Goal: Check status: Check status

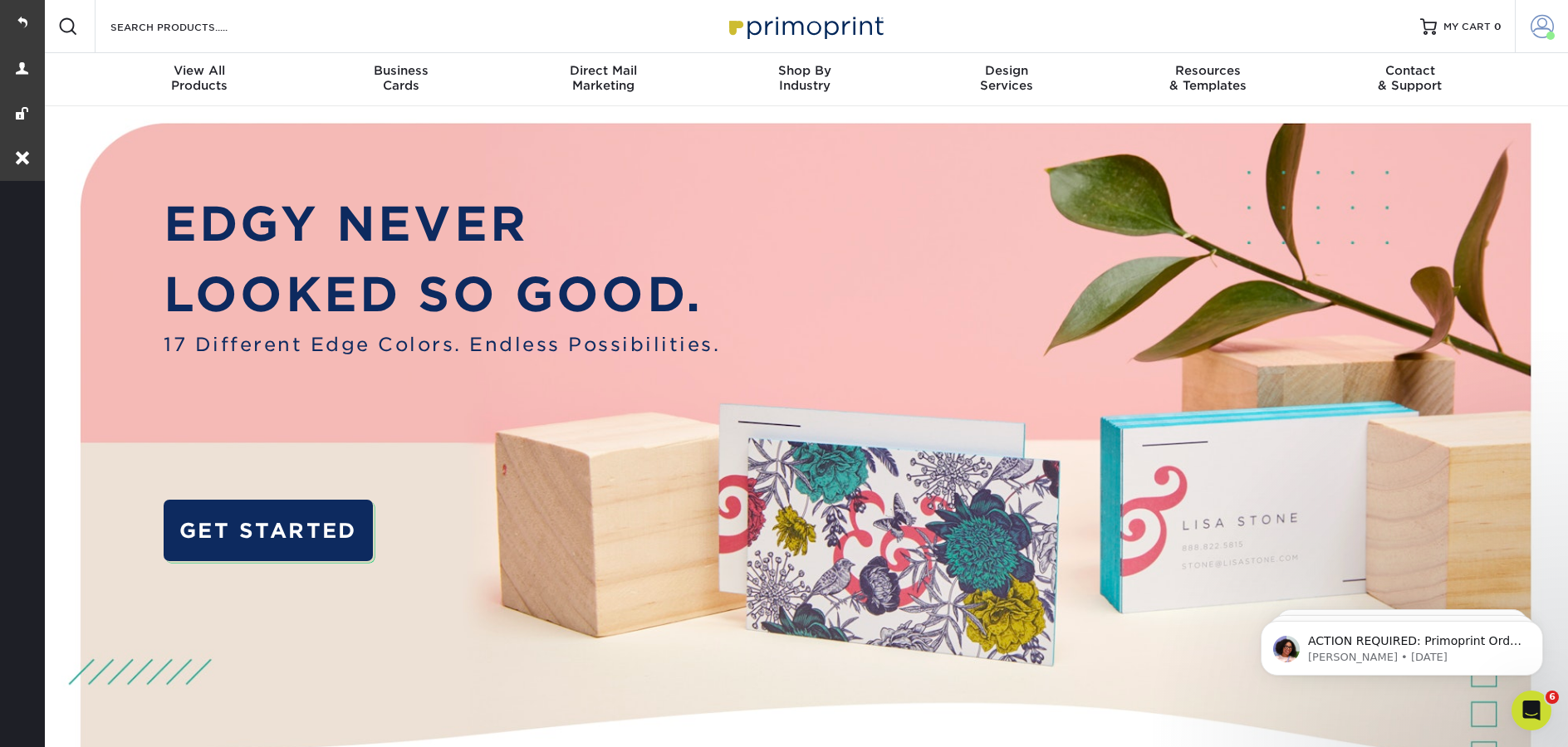
click at [1524, 33] on link "Account" at bounding box center [1541, 26] width 53 height 53
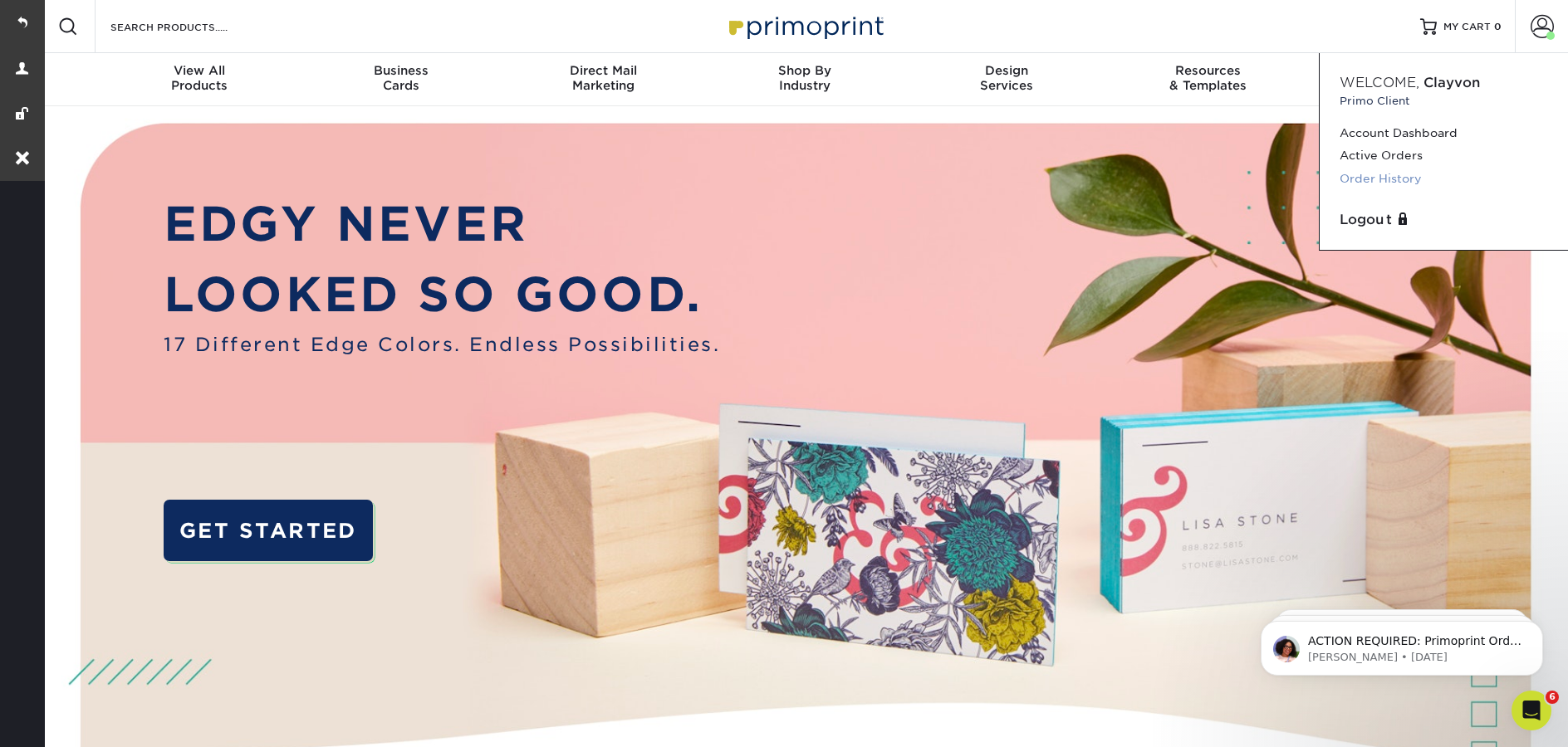
click at [1408, 182] on link "Order History" at bounding box center [1444, 179] width 209 height 22
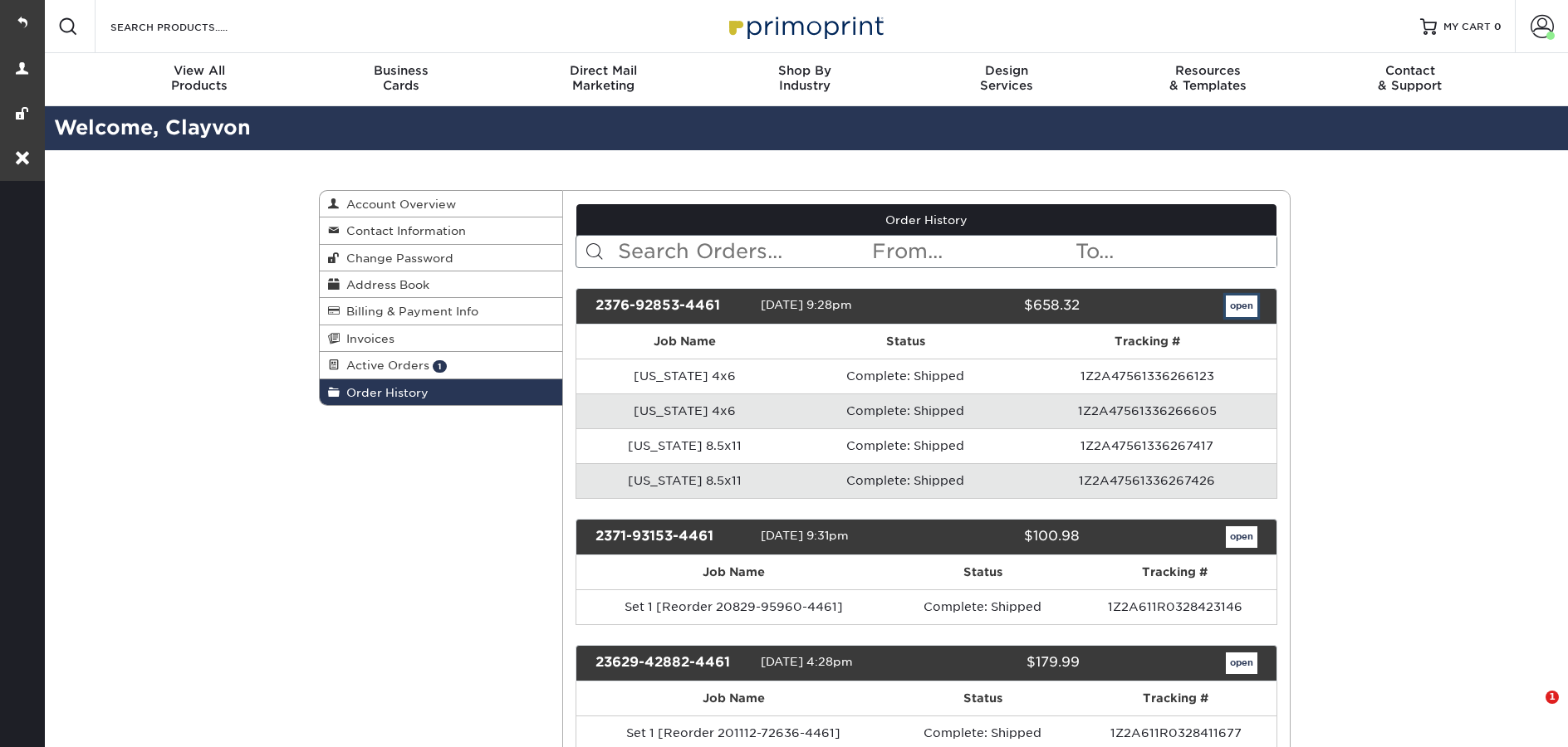
click at [1248, 314] on link "open" at bounding box center [1242, 306] width 32 height 21
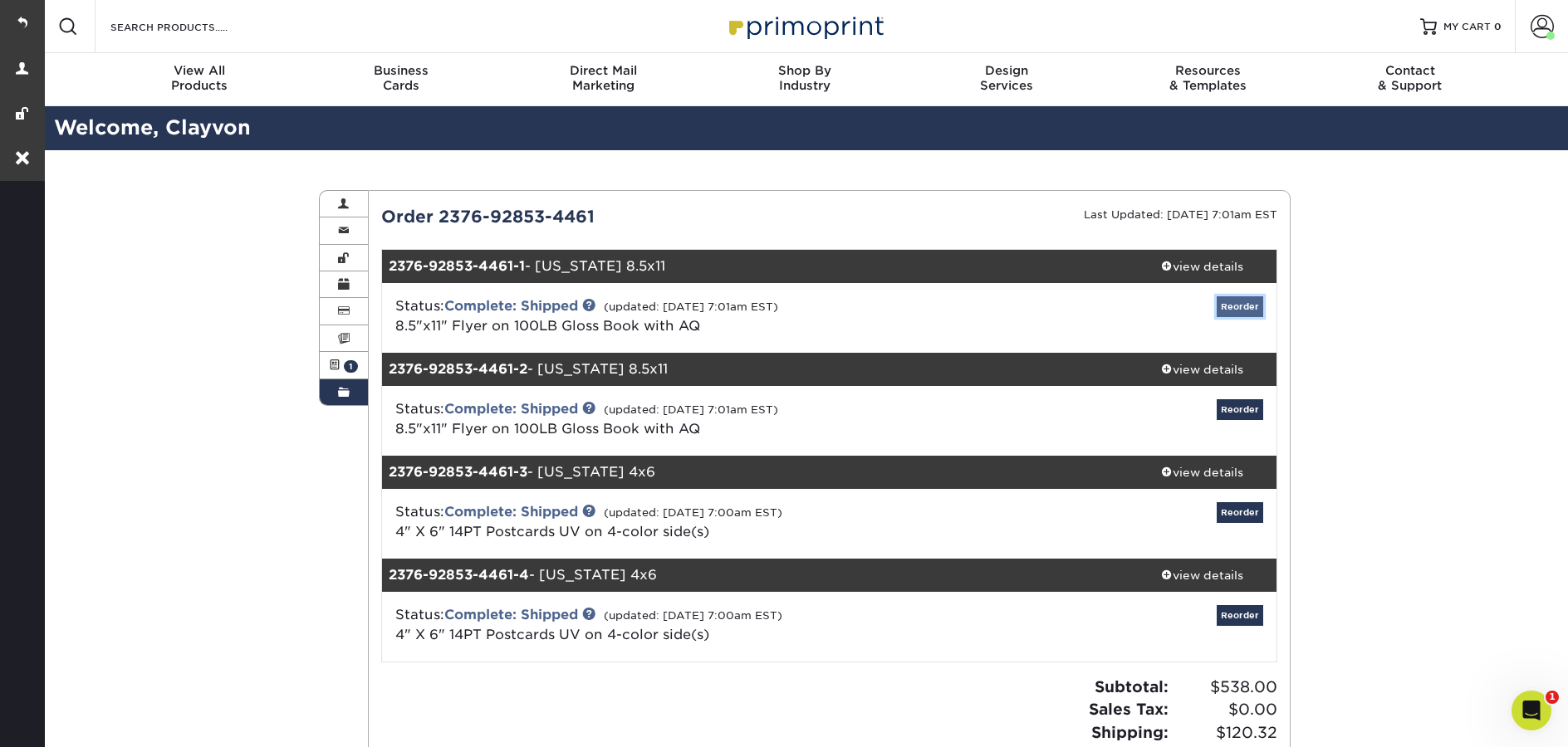
click at [1248, 314] on link "Reorder" at bounding box center [1240, 306] width 47 height 20
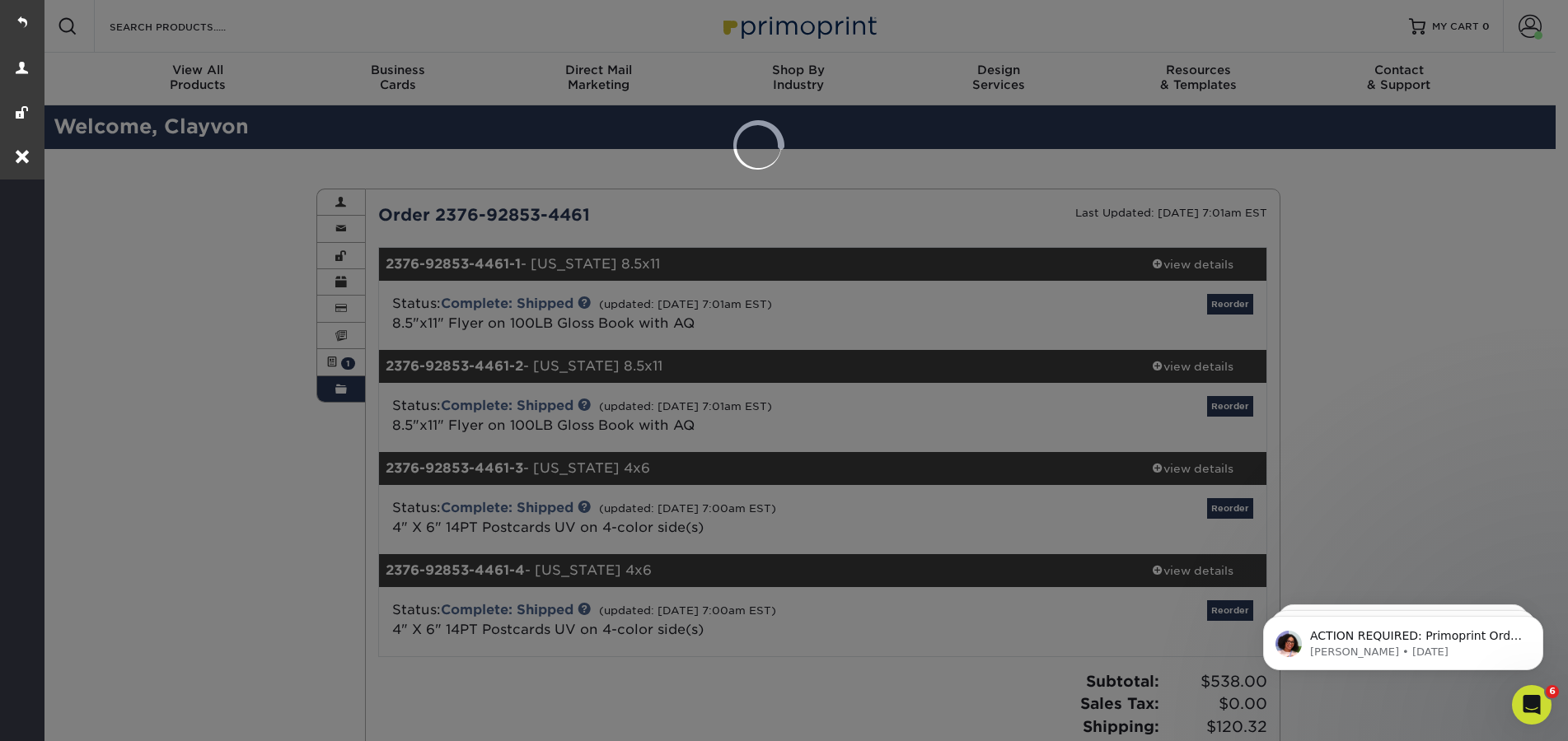
click at [1348, 335] on div at bounding box center [784, 370] width 1568 height 741
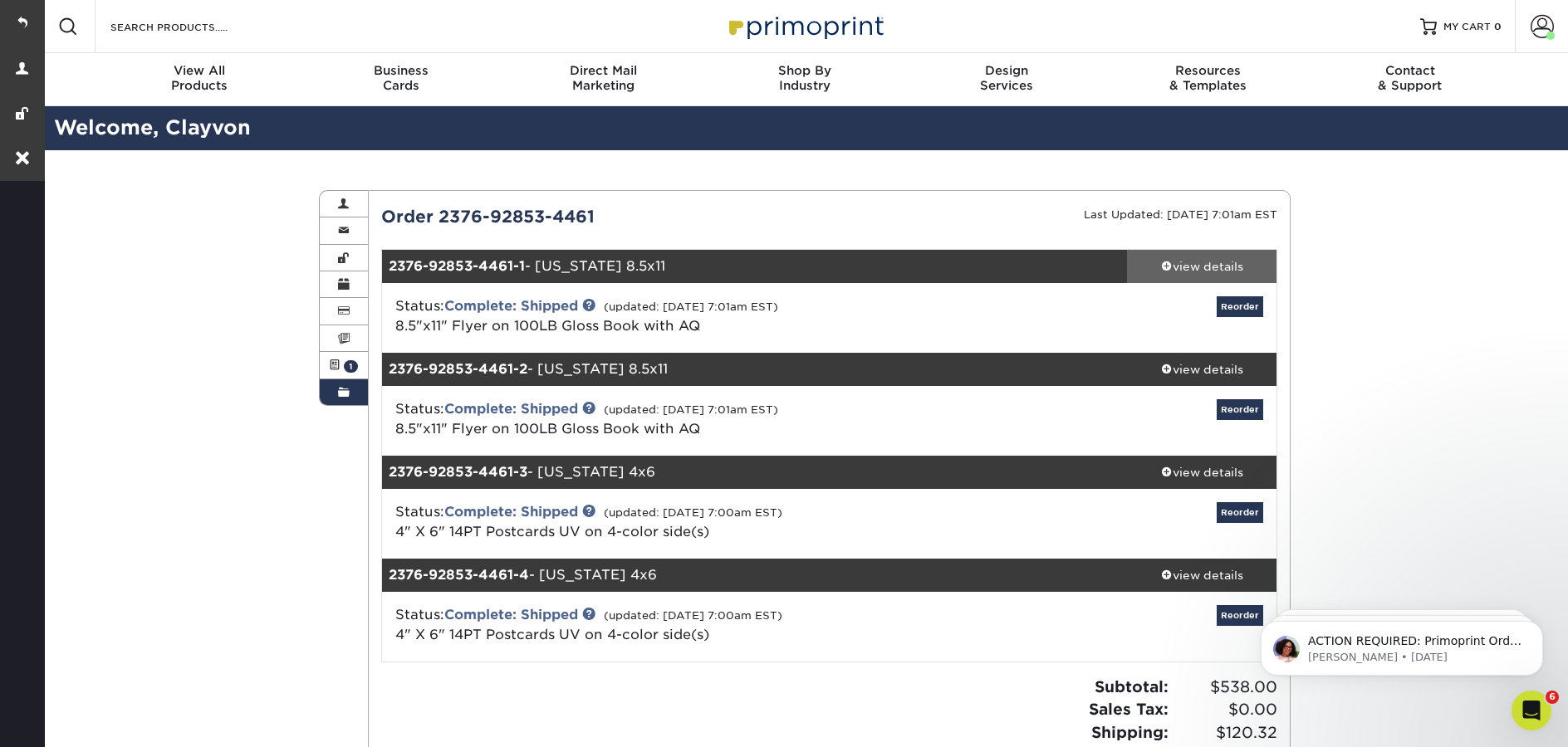
click at [1201, 261] on div "view details" at bounding box center [1201, 266] width 149 height 17
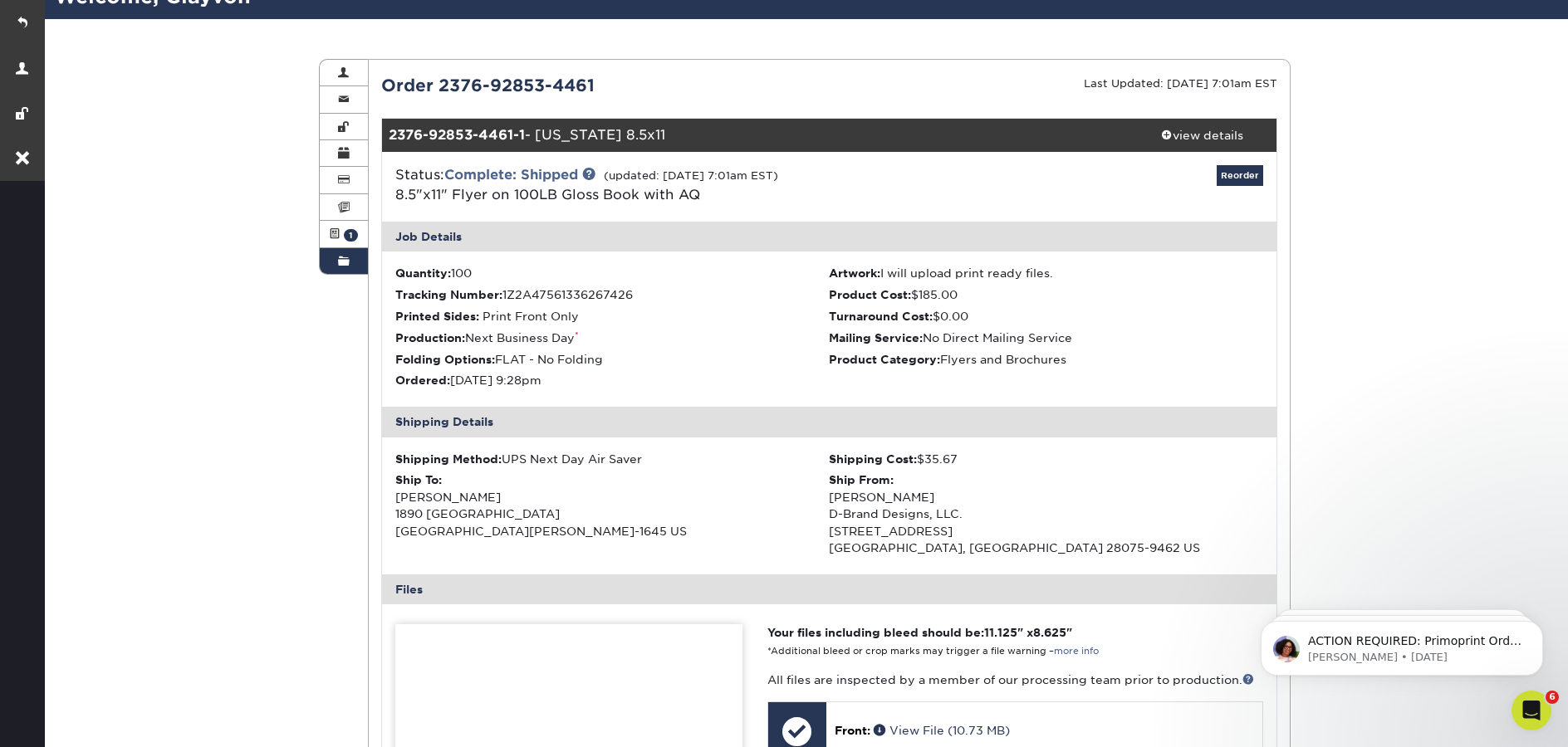
scroll to position [11, 0]
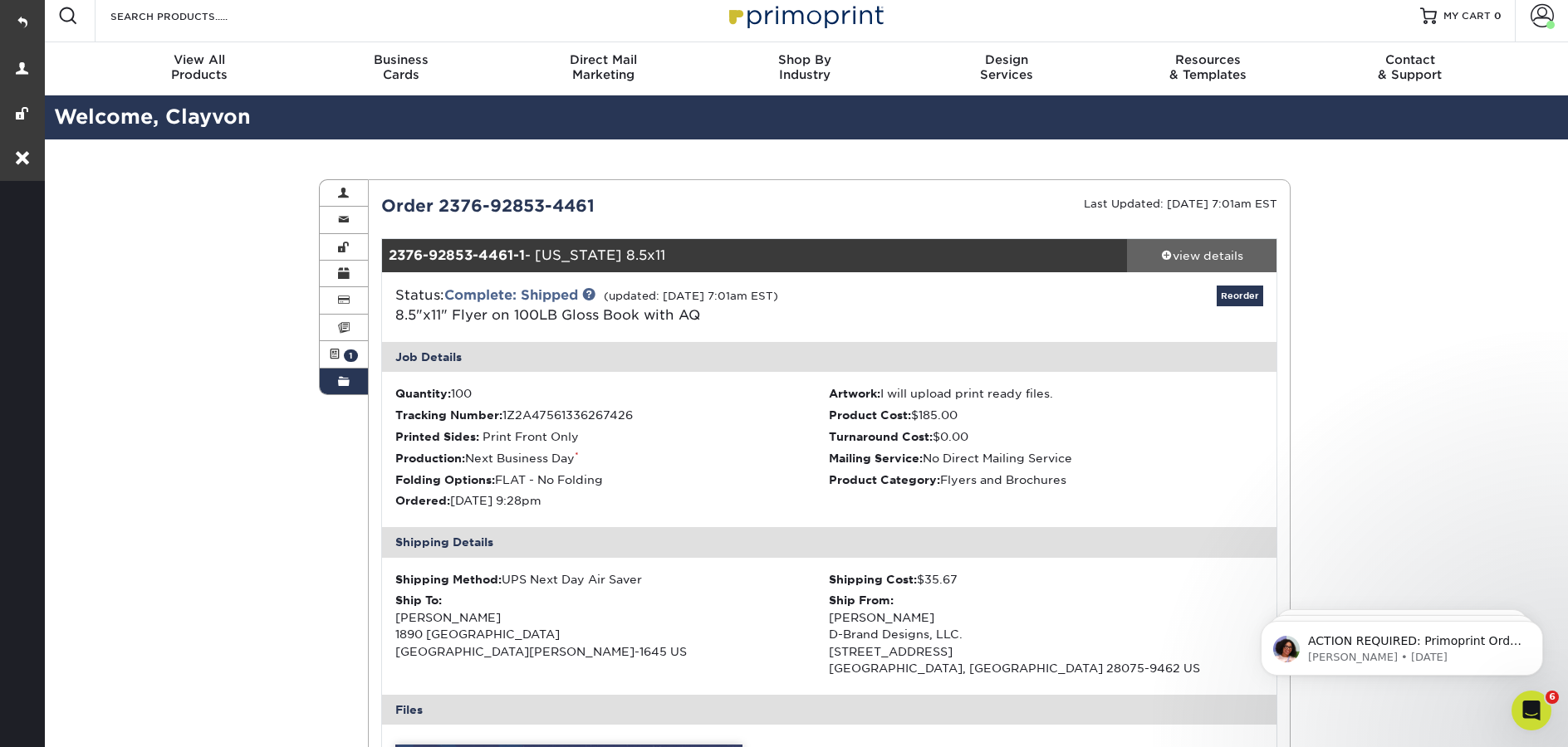
click at [1220, 255] on div "view details" at bounding box center [1201, 256] width 149 height 17
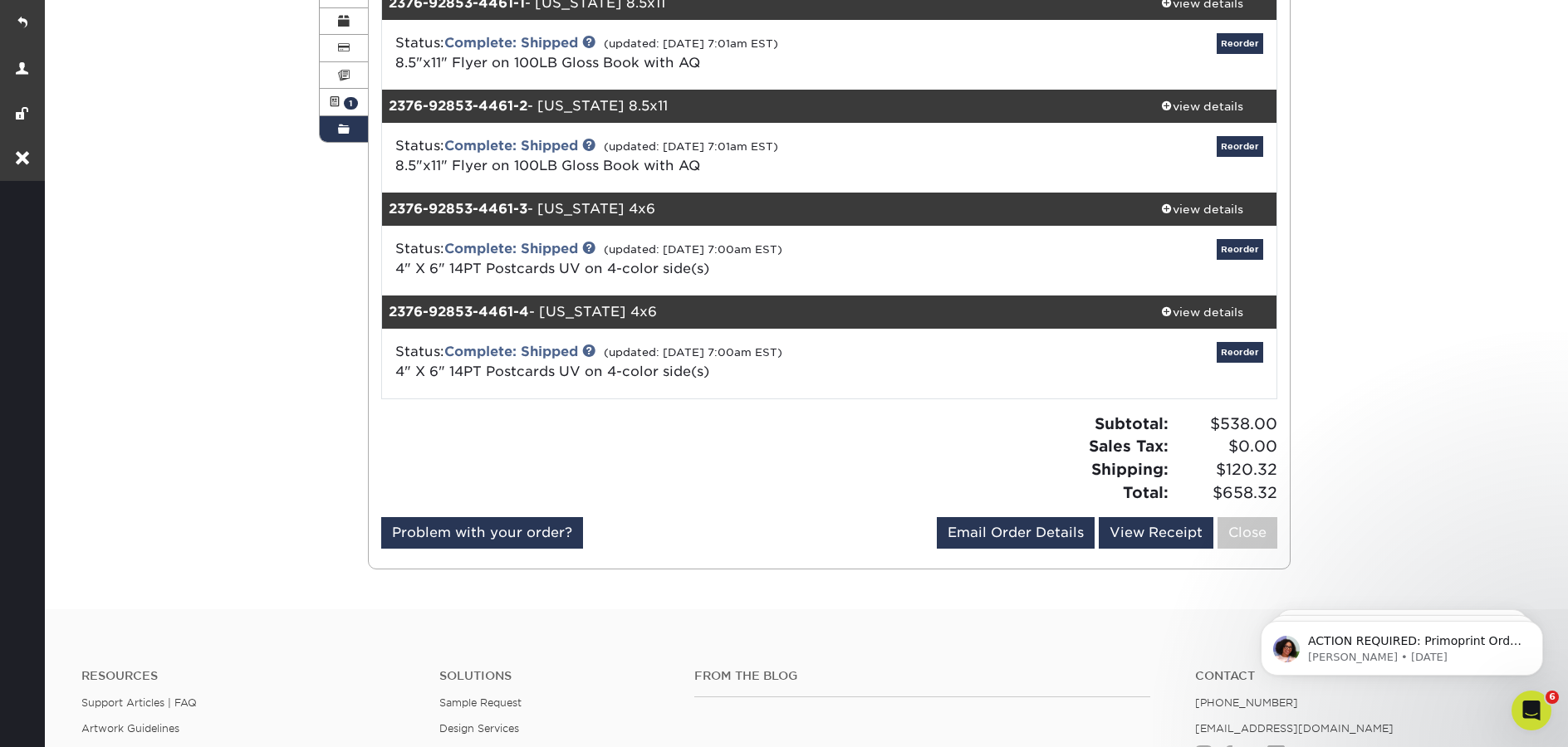
scroll to position [55, 0]
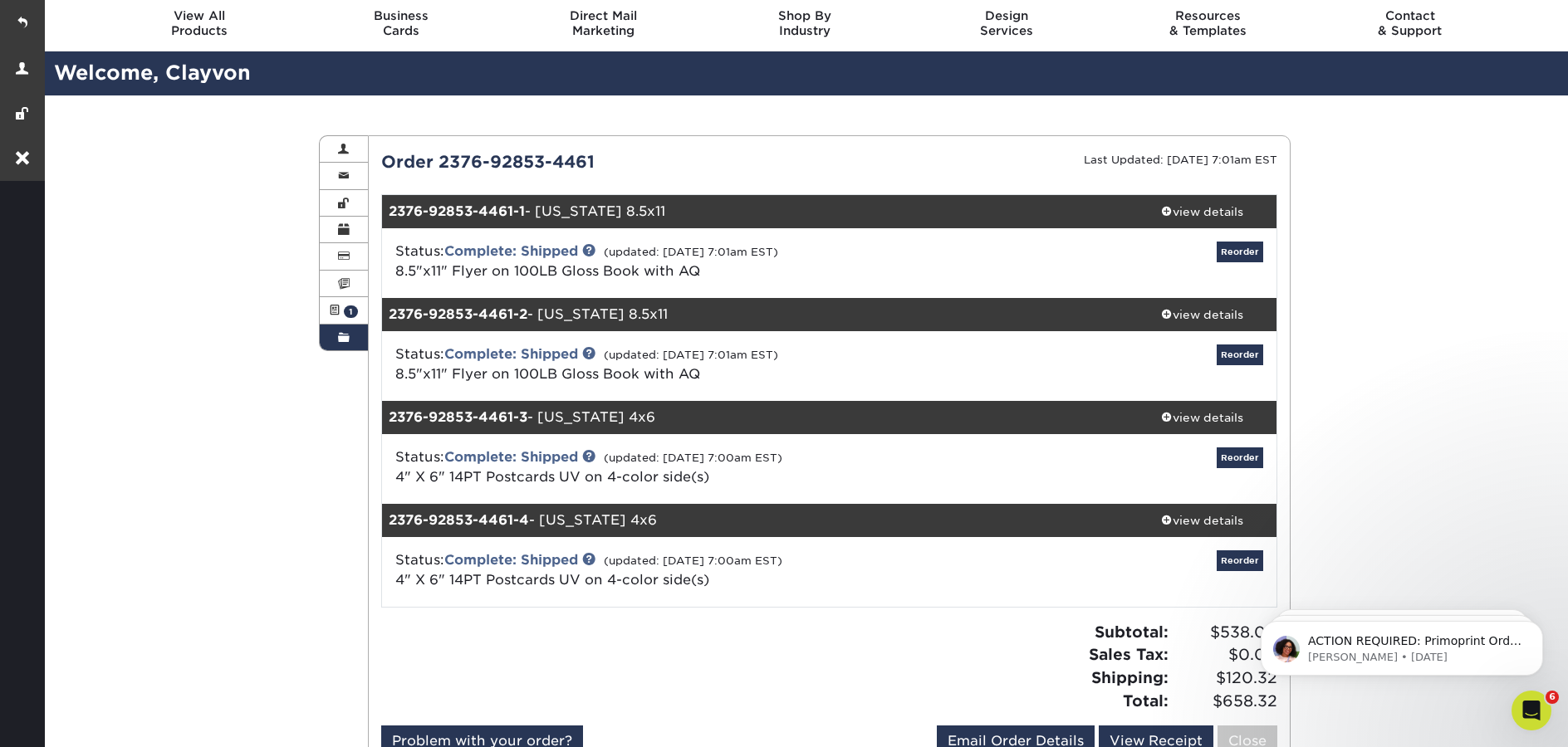
drag, startPoint x: 333, startPoint y: 336, endPoint x: 443, endPoint y: 363, distance: 113.3
click at [333, 336] on link "Order History" at bounding box center [344, 337] width 48 height 26
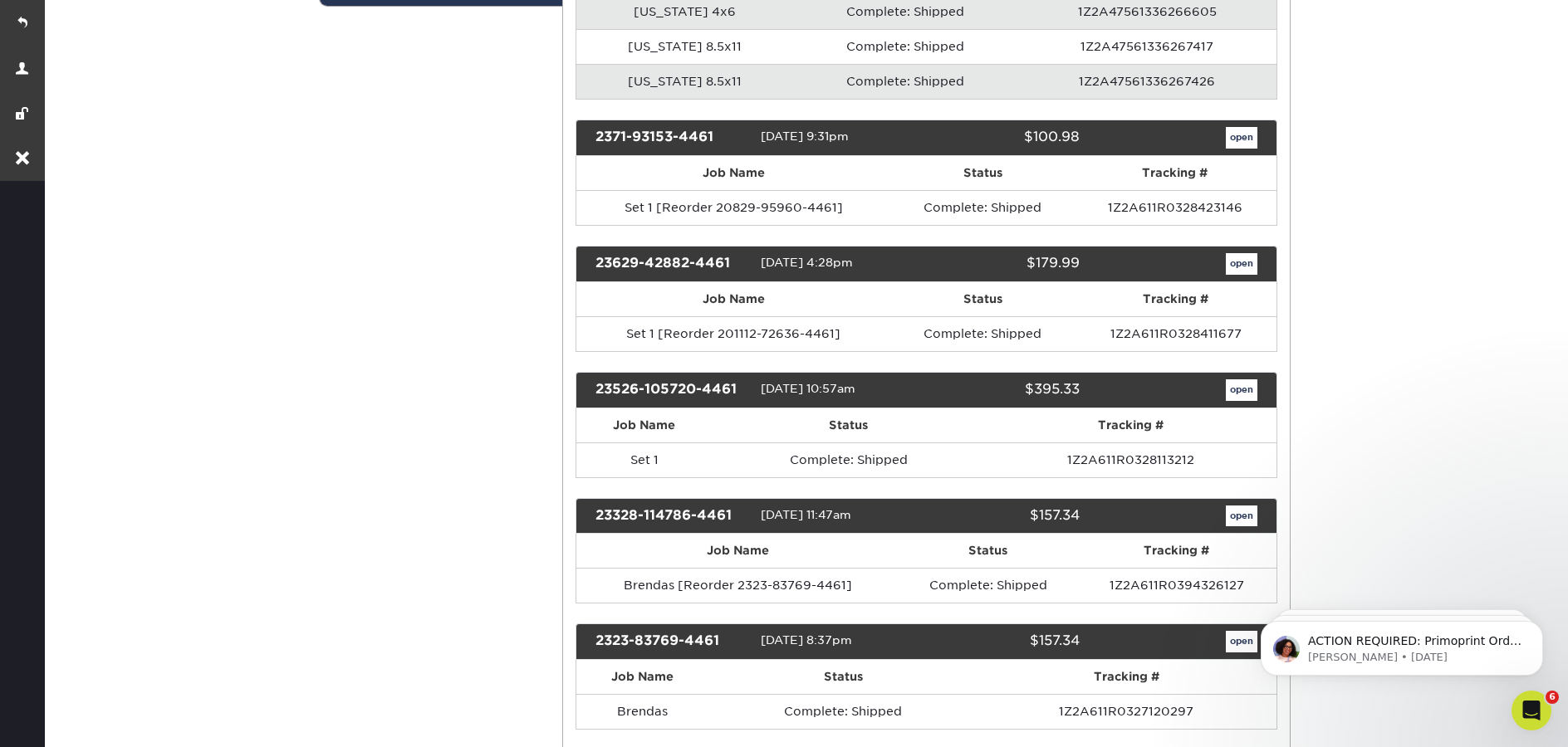
scroll to position [406, 0]
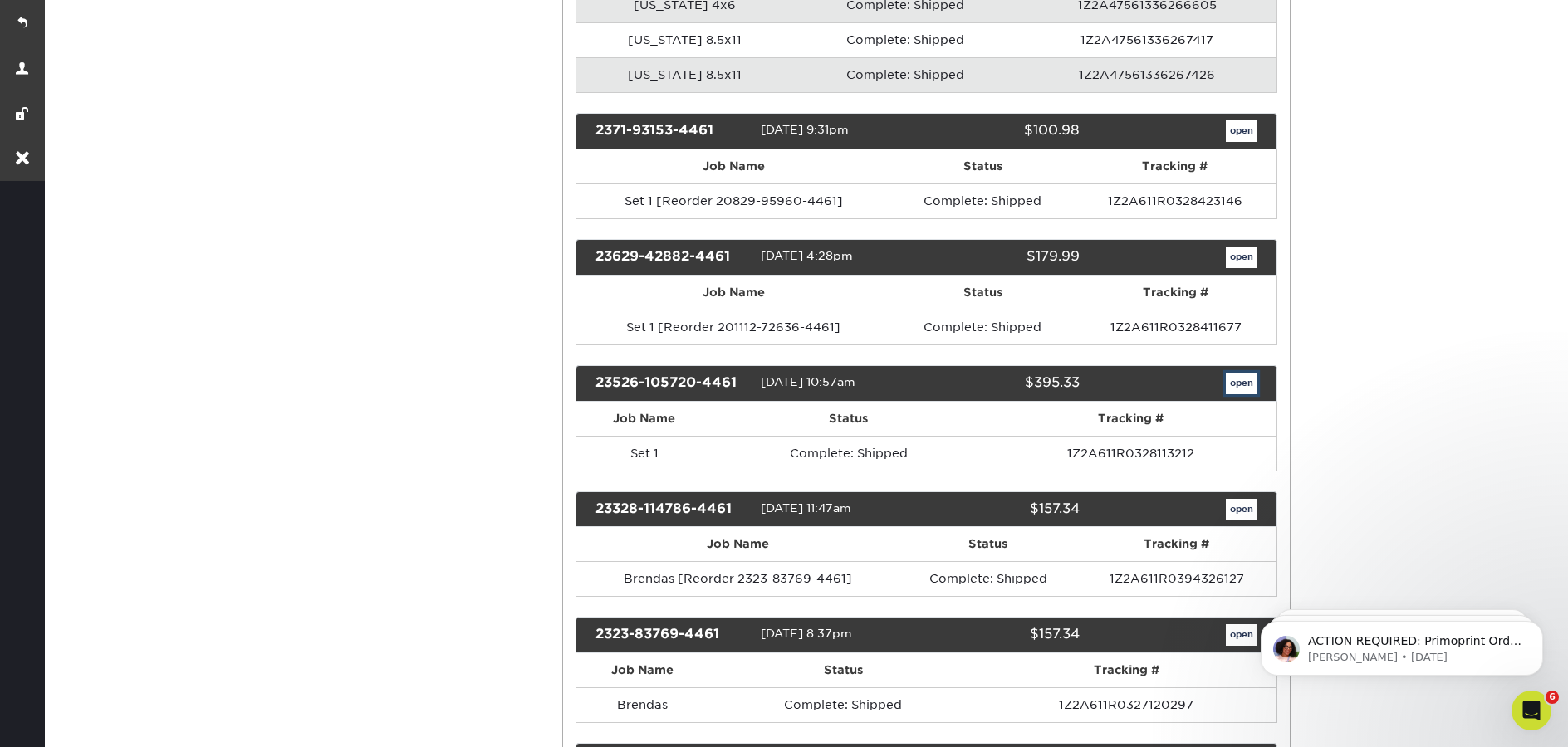
click at [1230, 391] on link "open" at bounding box center [1242, 383] width 32 height 21
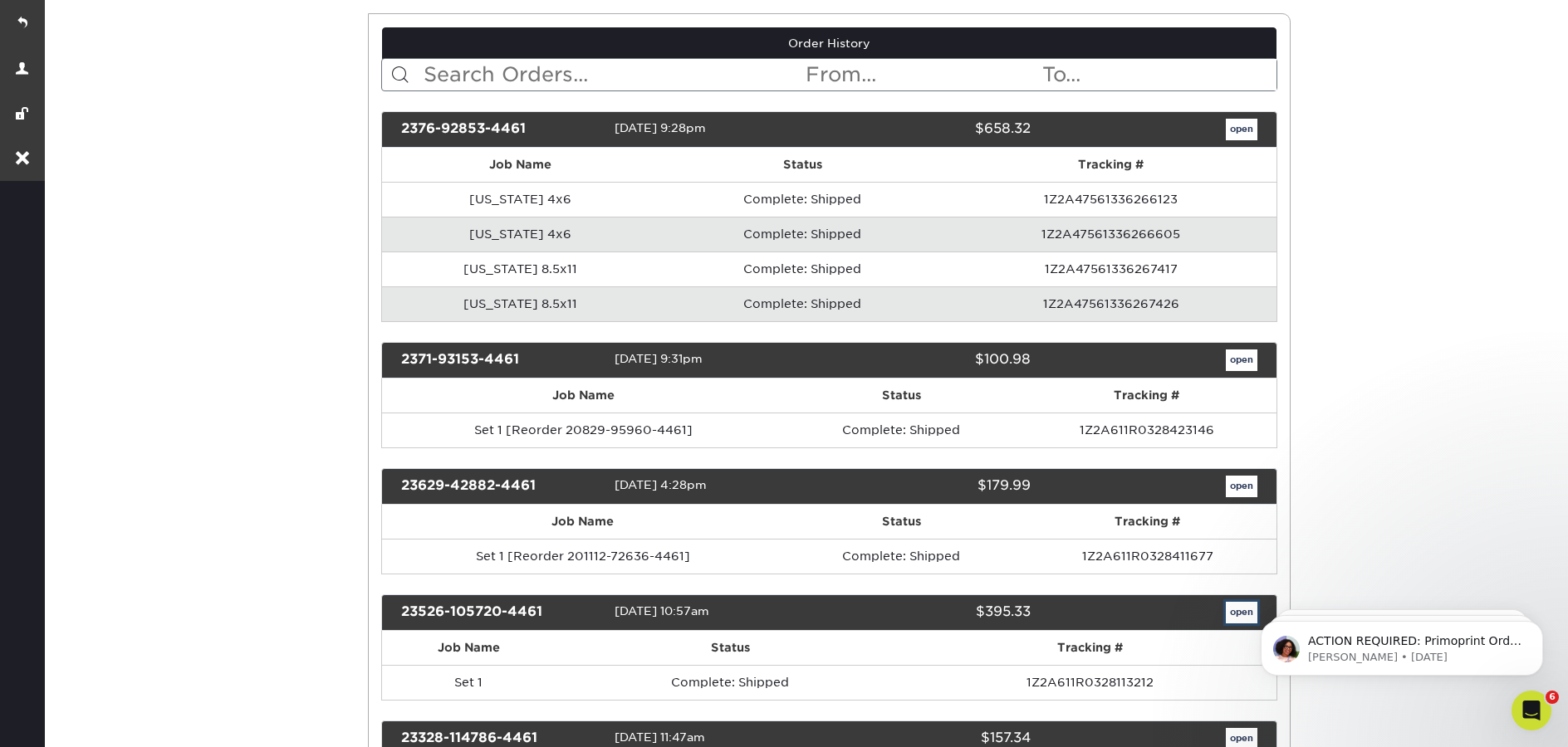
scroll to position [0, 0]
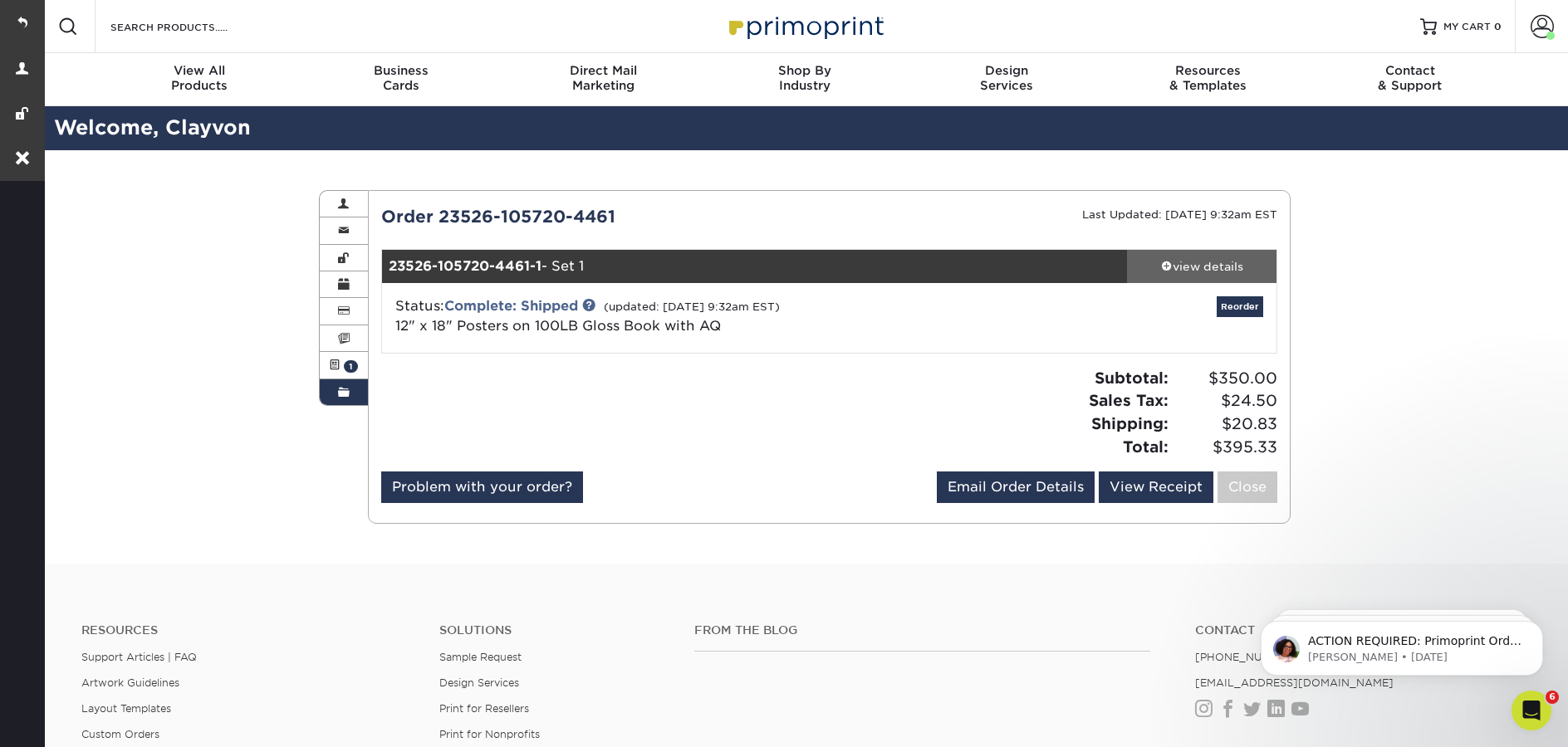
click at [1189, 264] on div "view details" at bounding box center [1201, 266] width 149 height 17
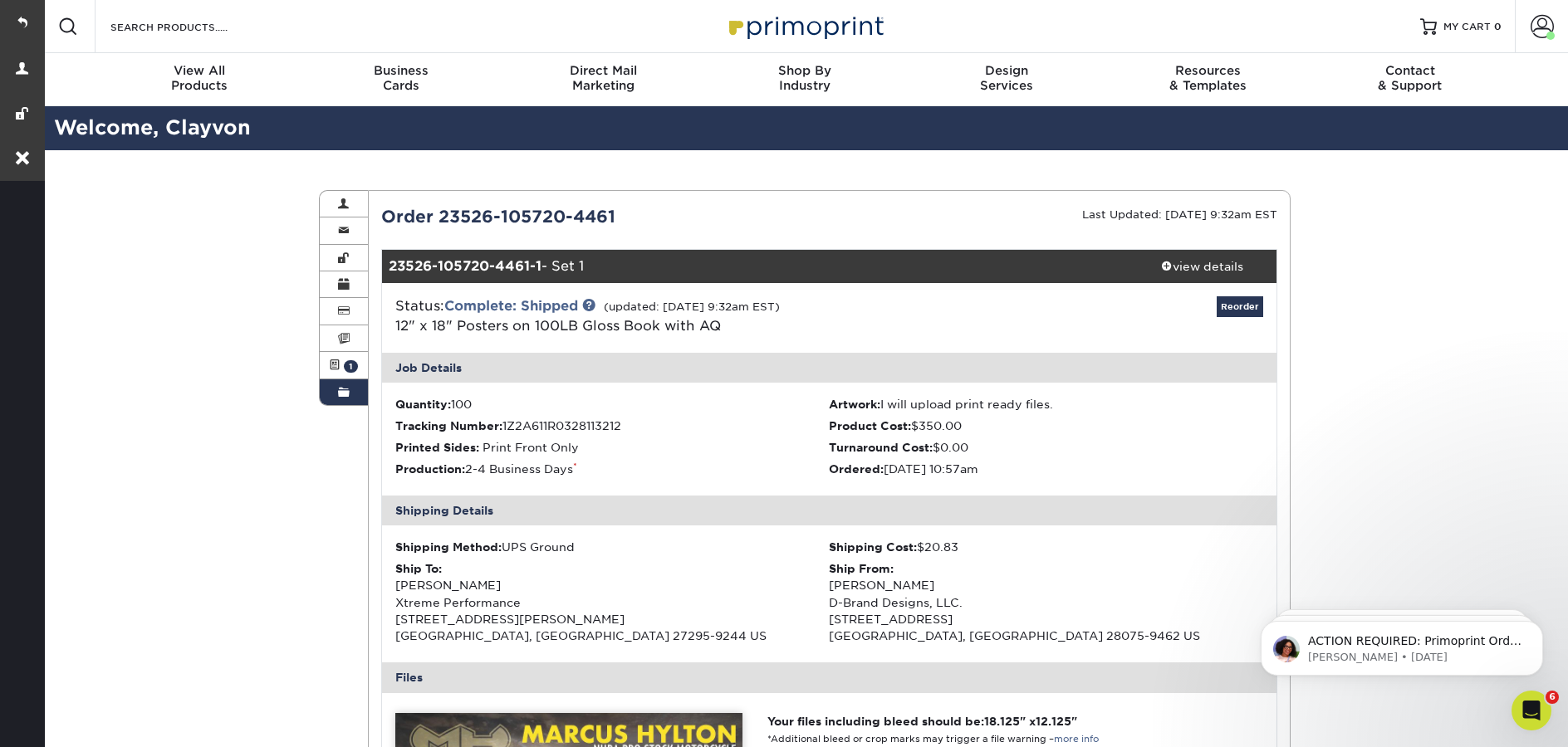
click at [340, 399] on span at bounding box center [344, 392] width 11 height 13
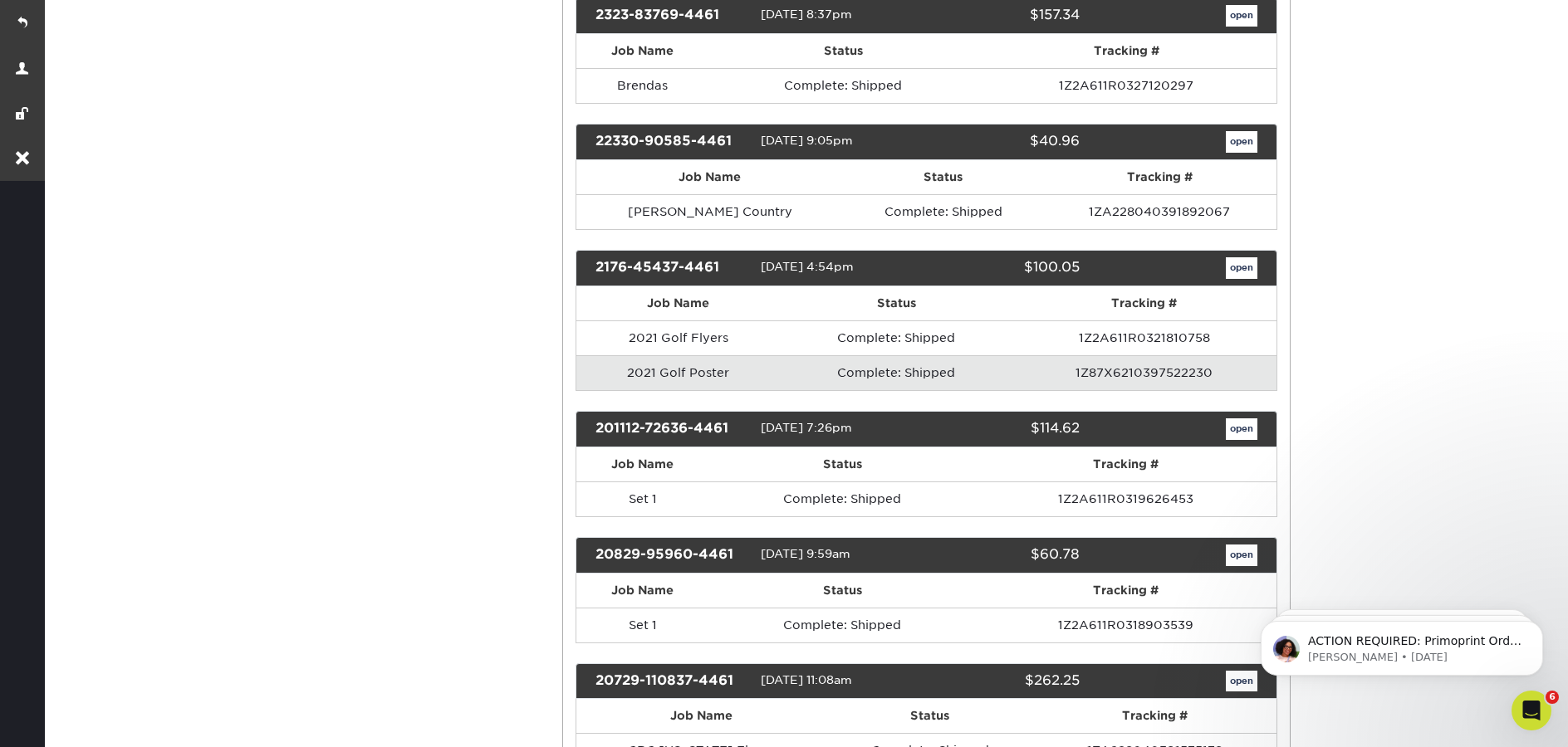
scroll to position [1175, 0]
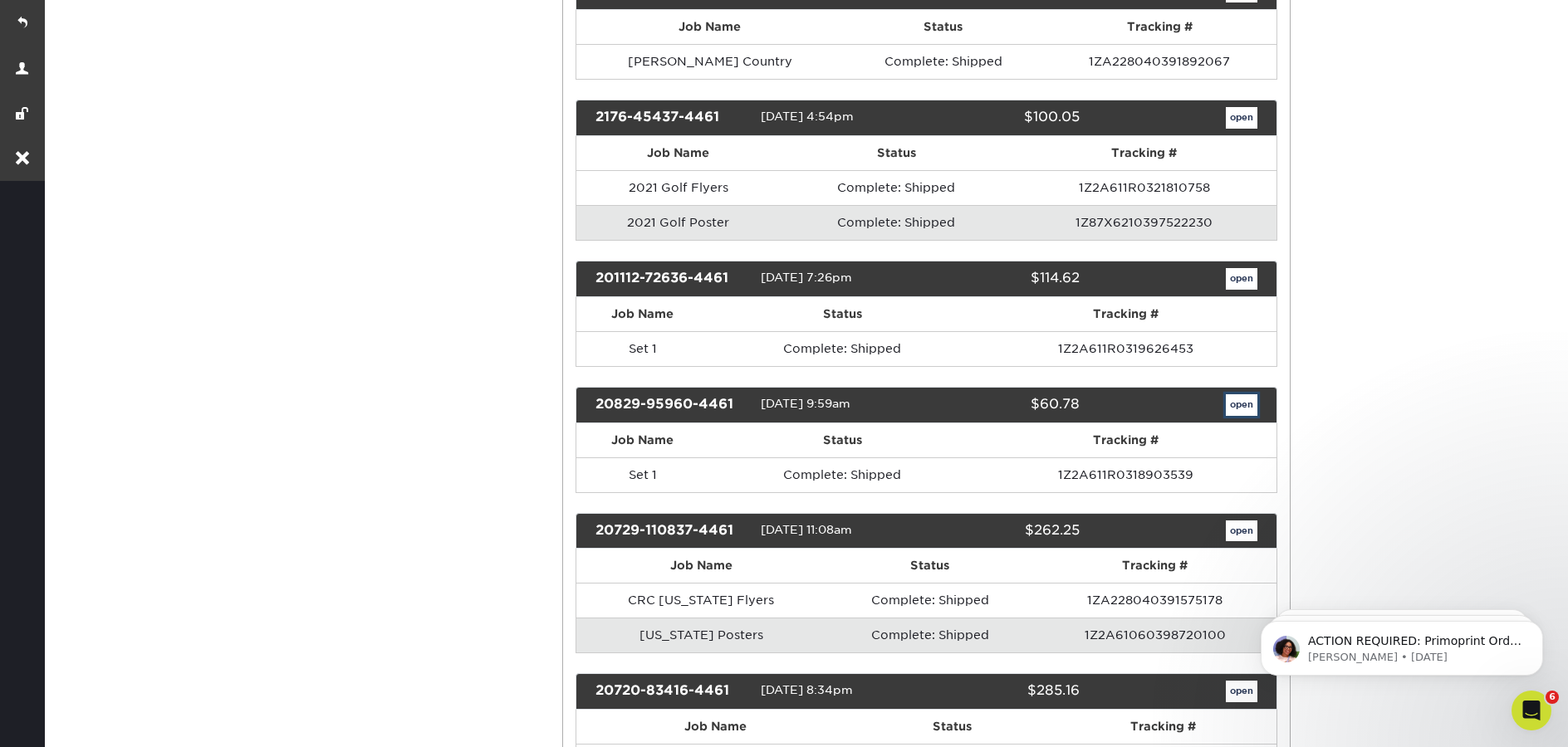
click at [1226, 408] on link "open" at bounding box center [1242, 404] width 32 height 21
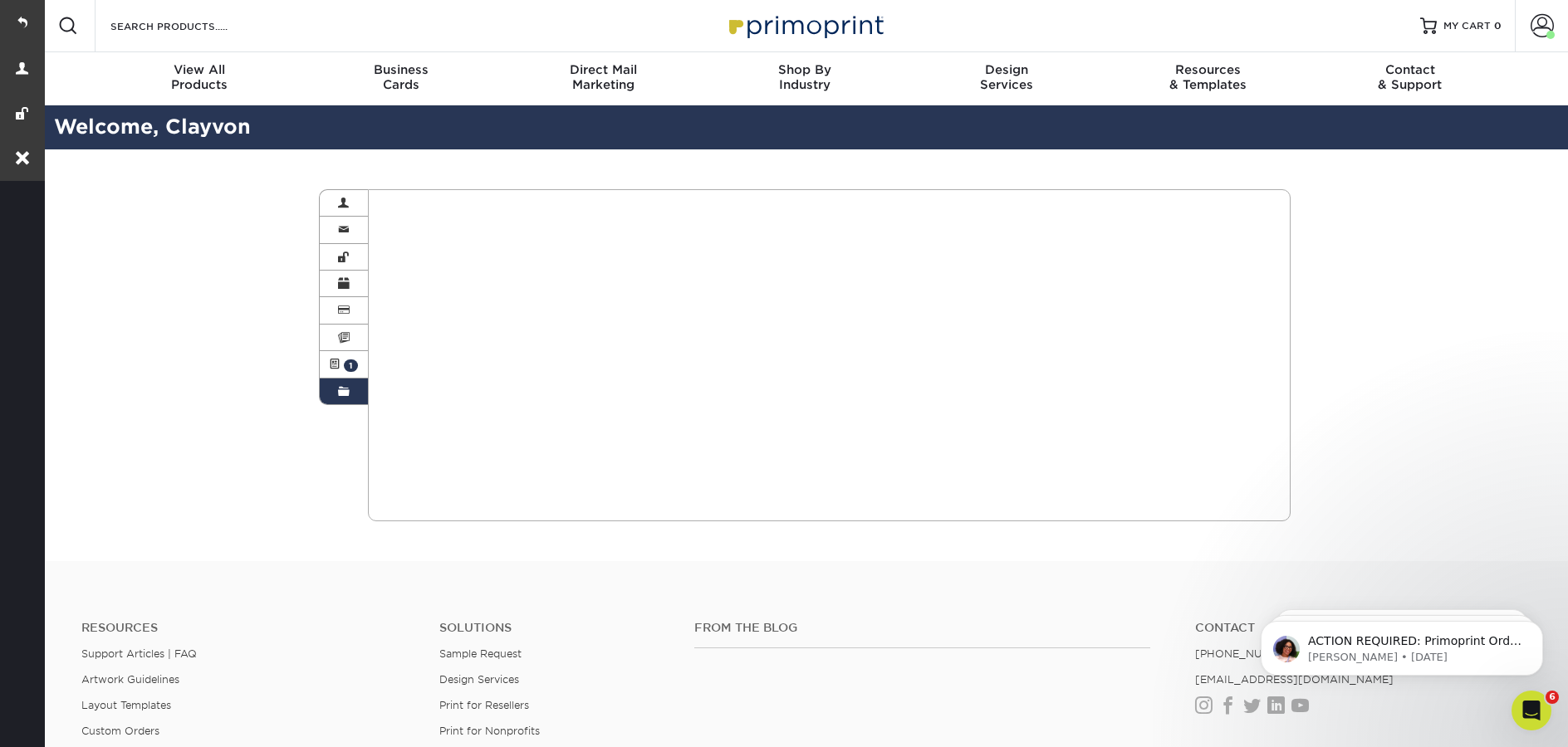
scroll to position [4, 0]
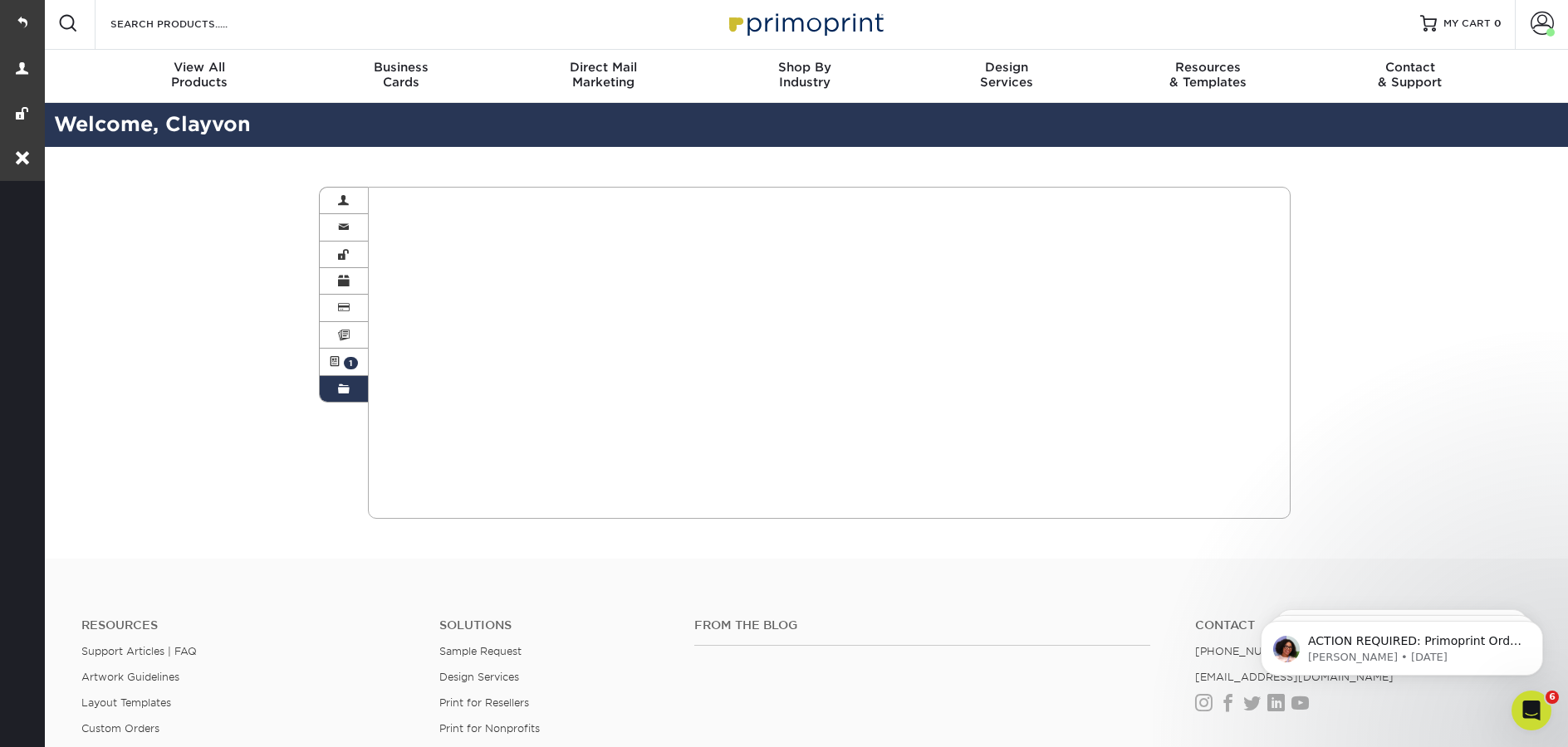
click at [339, 392] on span at bounding box center [344, 389] width 11 height 13
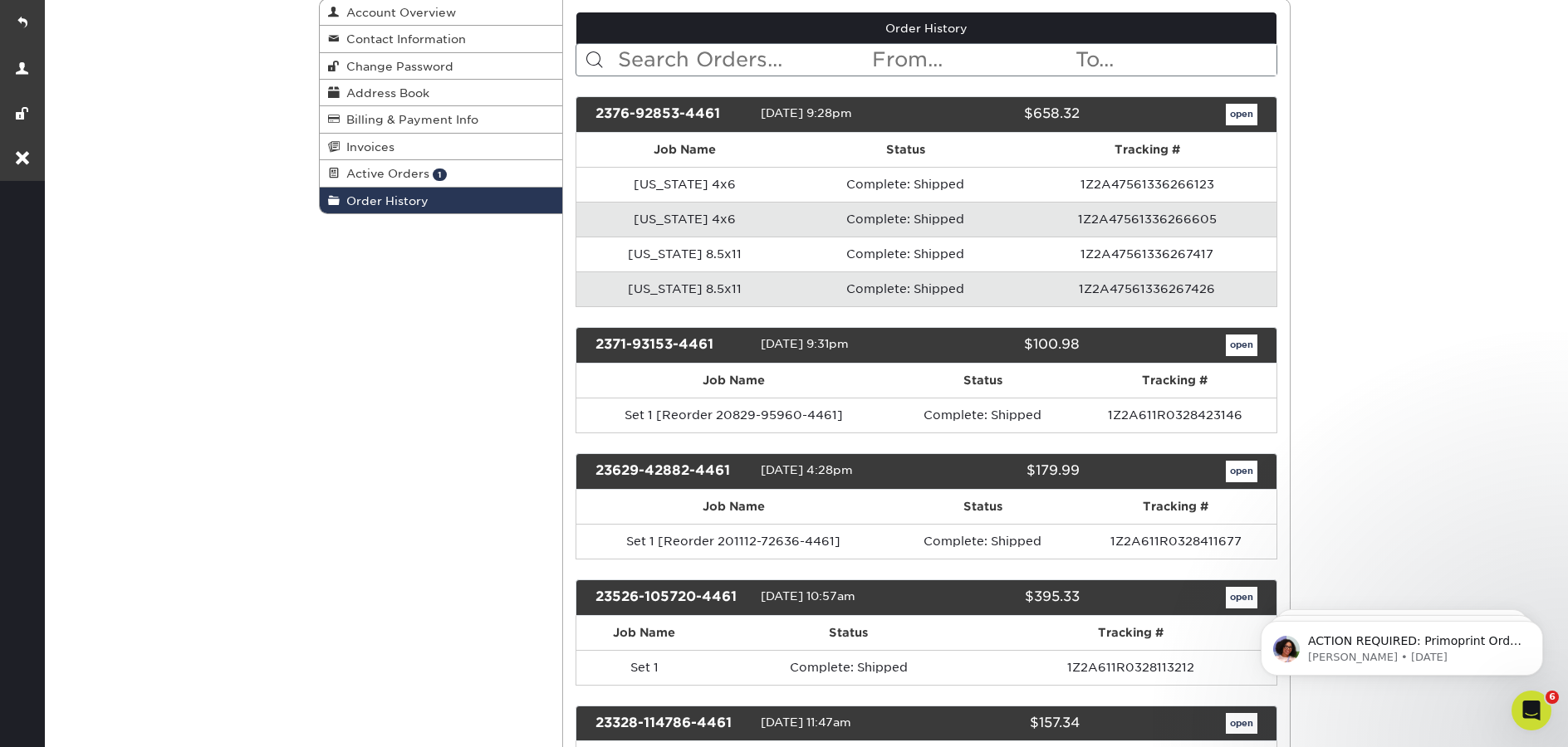
scroll to position [0, 0]
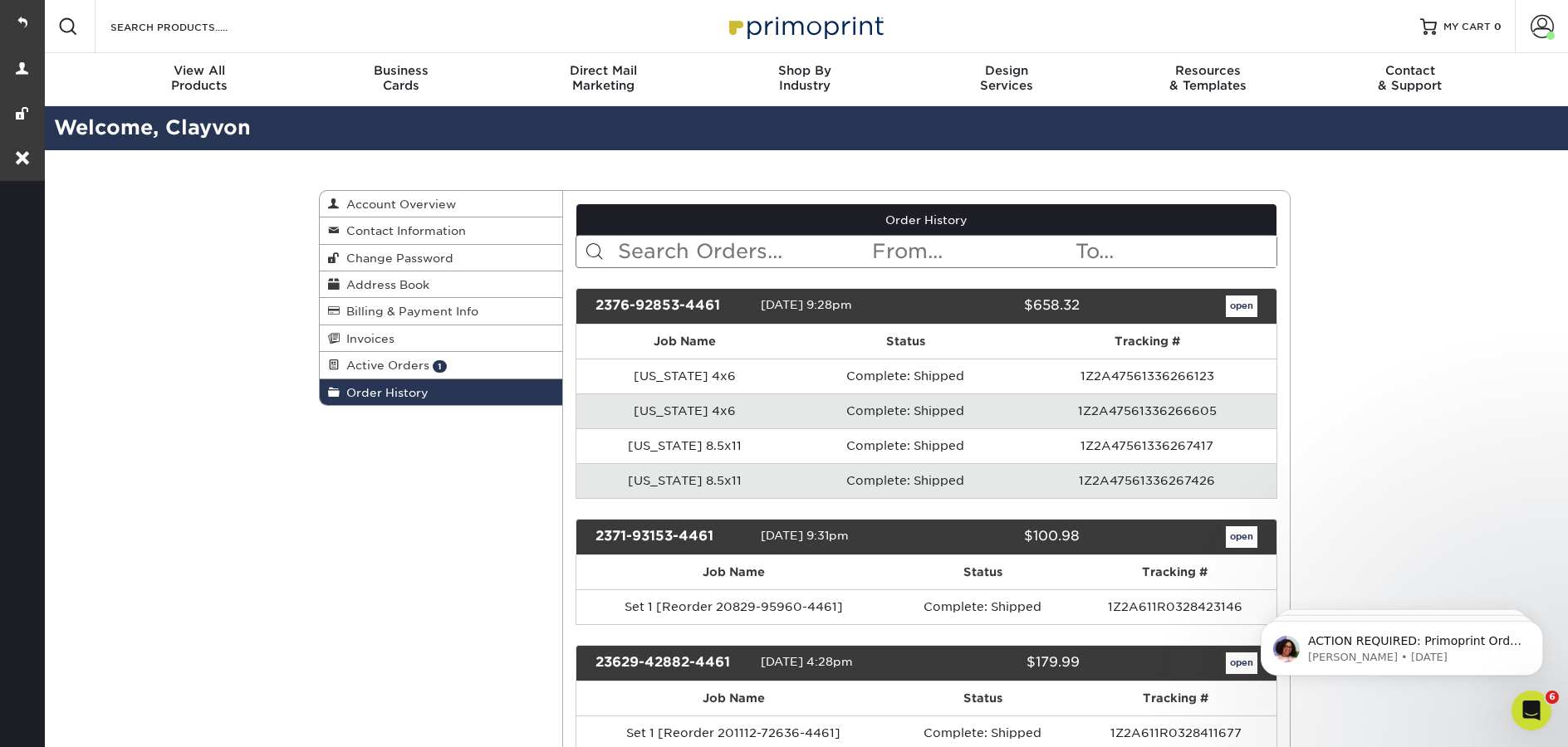
click at [669, 251] on input "text" at bounding box center [743, 251] width 255 height 32
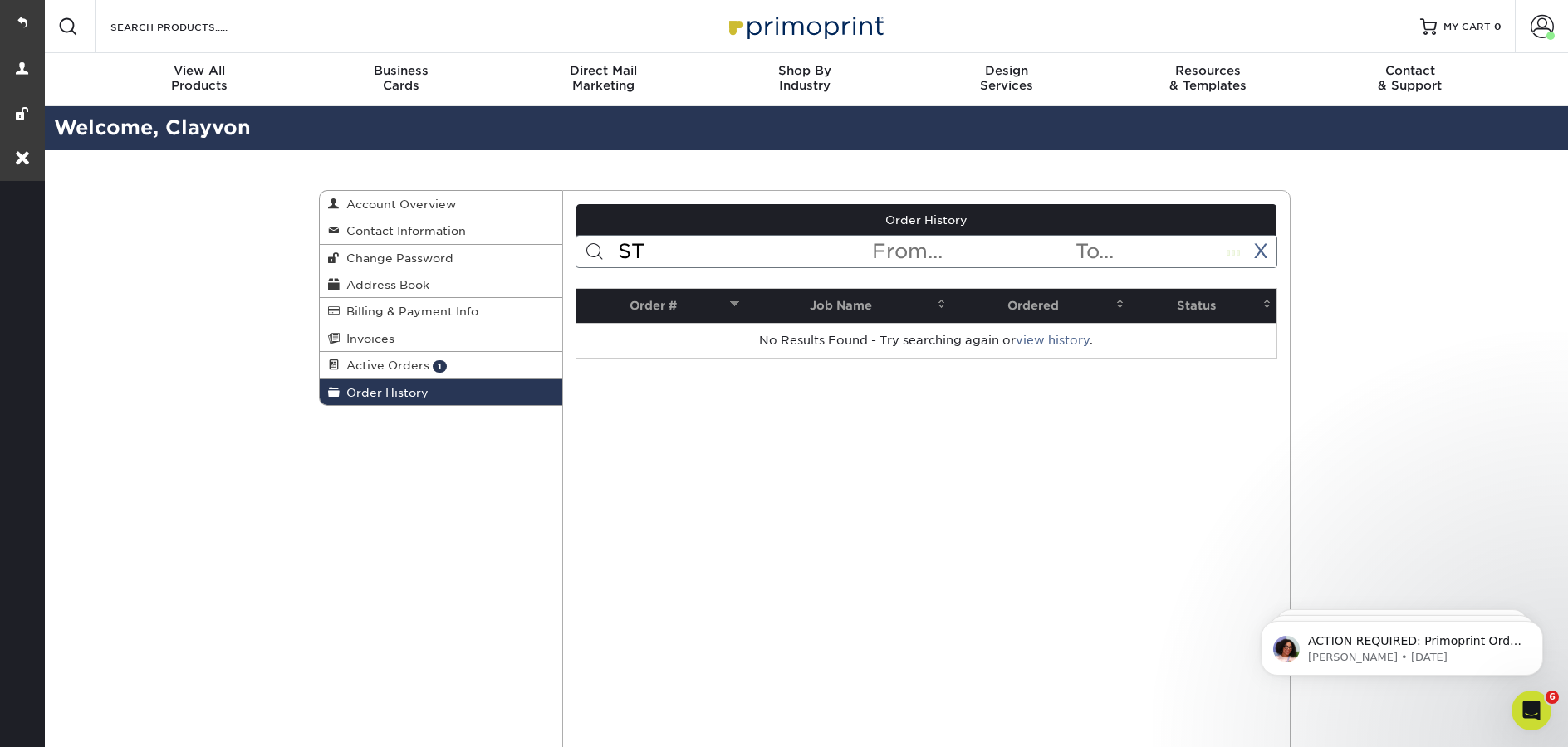
type input "S"
type input "x"
type input "c"
click at [409, 399] on span "Order History" at bounding box center [384, 392] width 89 height 13
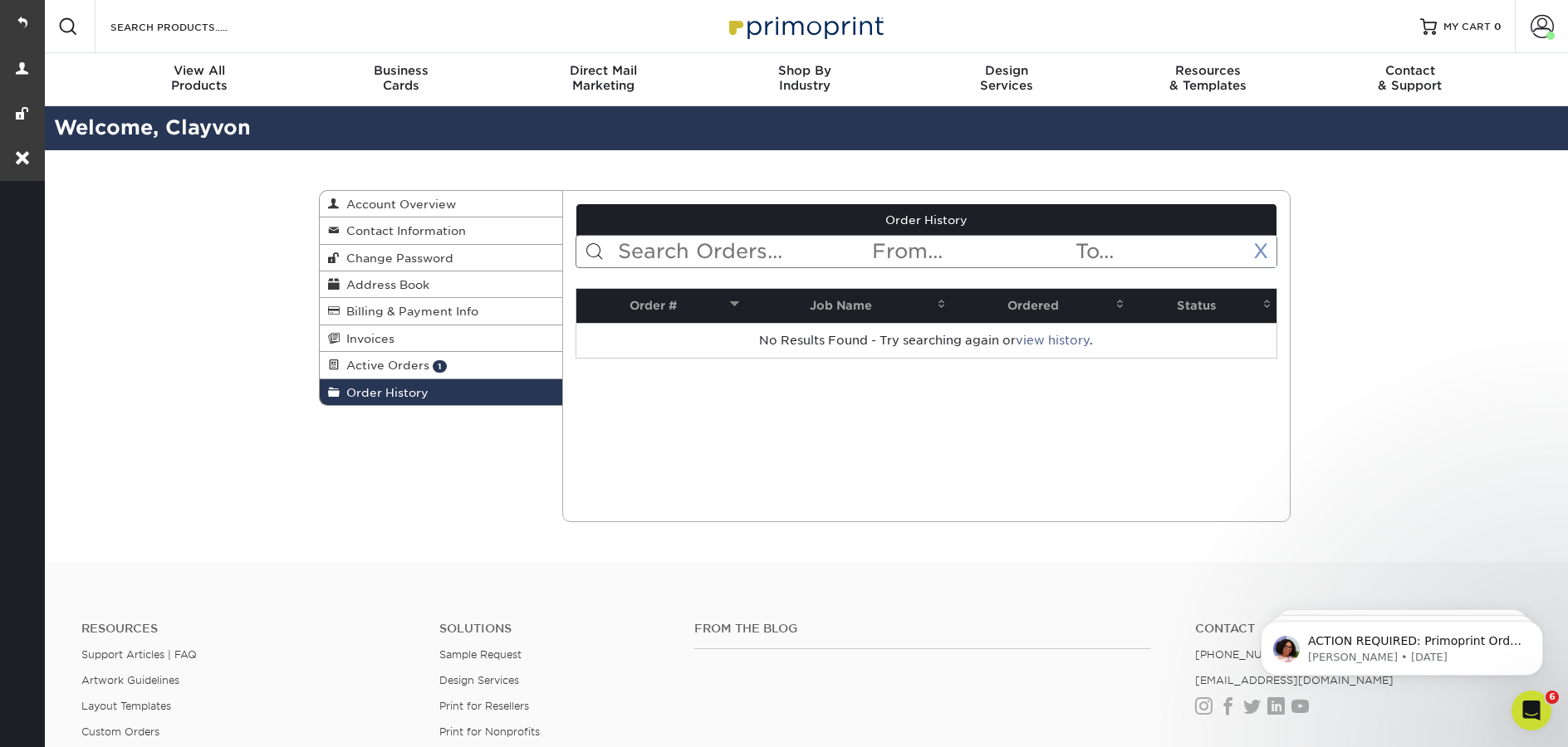
click at [1261, 256] on link "X" at bounding box center [1261, 251] width 15 height 24
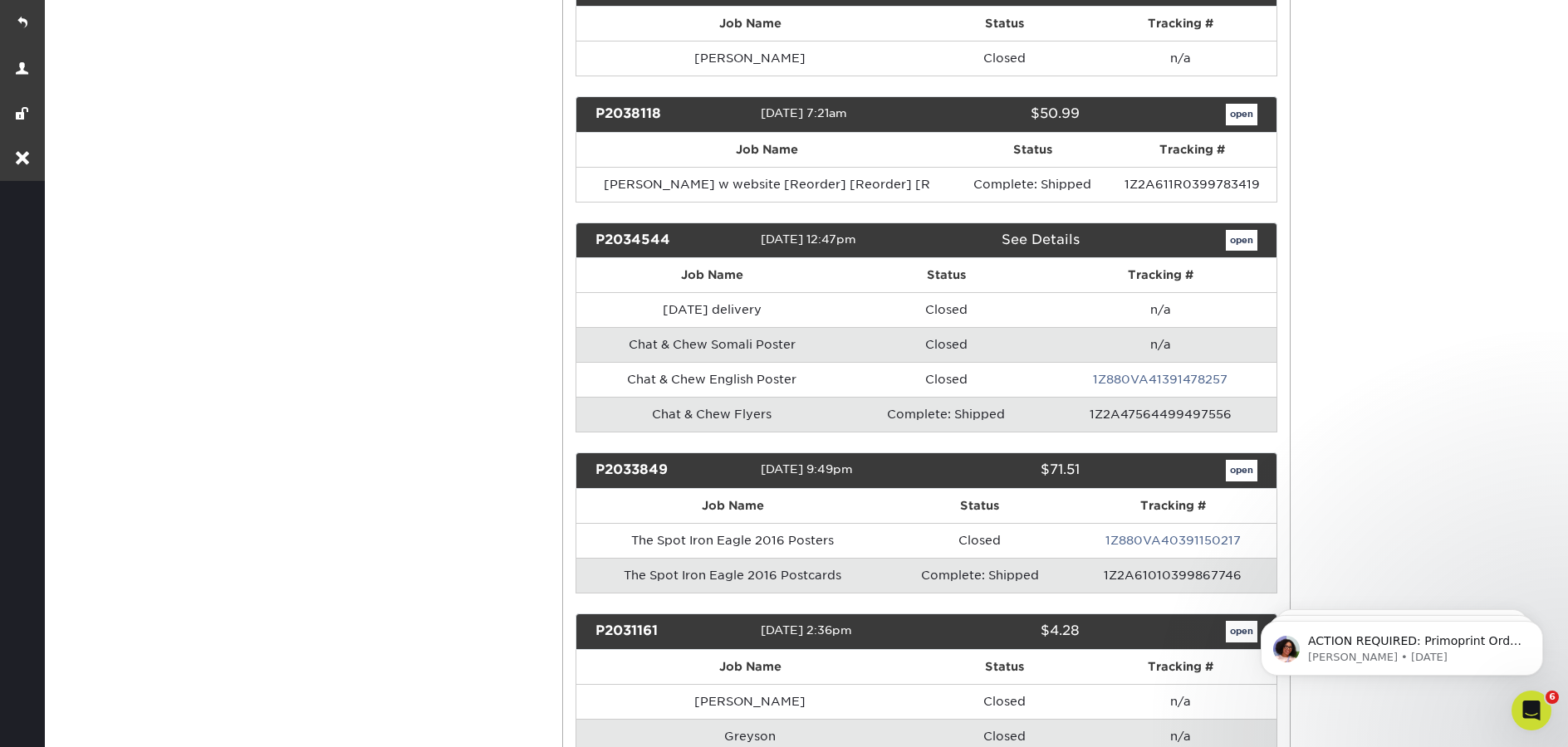
scroll to position [14895, 0]
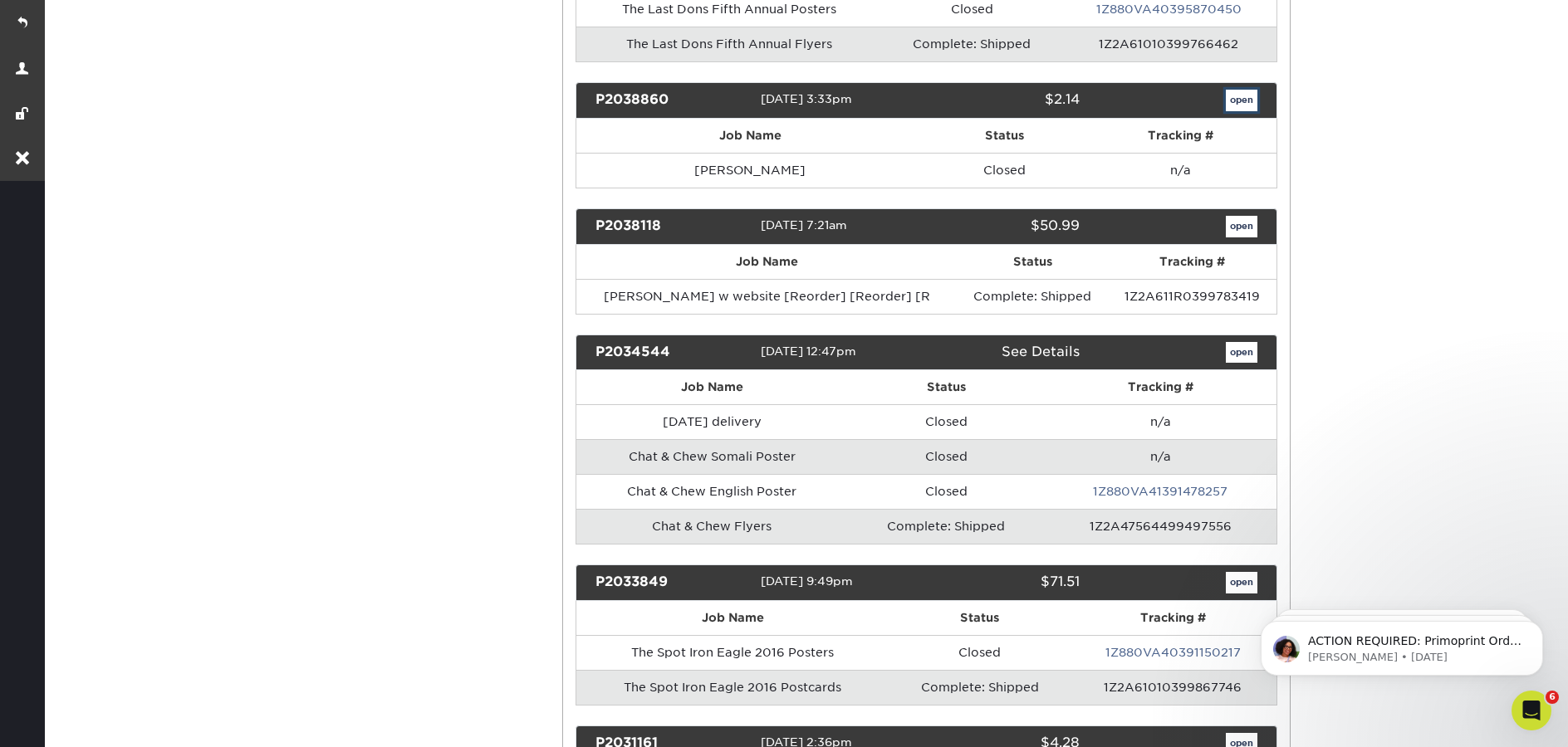
click at [1254, 100] on link "open" at bounding box center [1242, 100] width 32 height 21
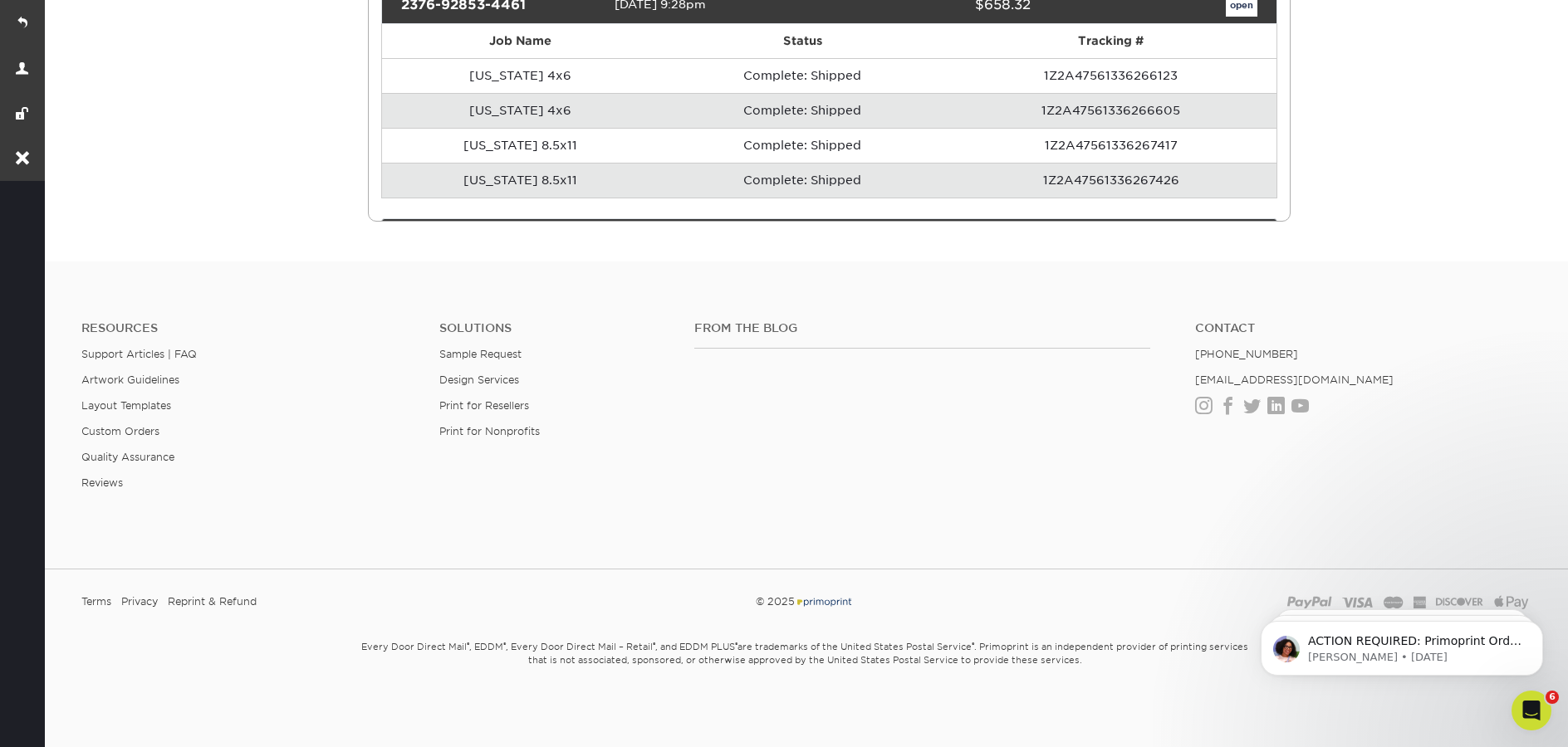
scroll to position [0, 0]
